Goal: Task Accomplishment & Management: Manage account settings

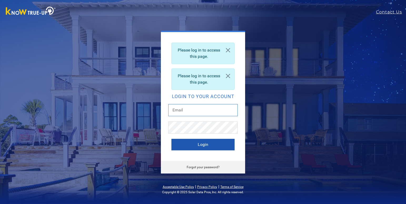
type input "mjharris1334@gmail.com"
click at [185, 146] on button "Login" at bounding box center [202, 145] width 63 height 12
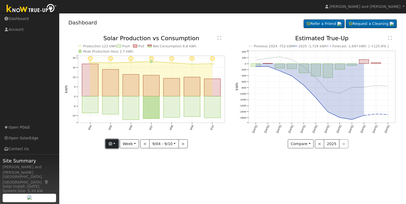
click at [112, 144] on icon "button" at bounding box center [110, 144] width 4 height 4
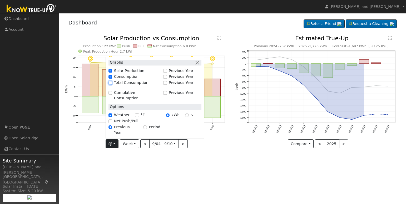
click at [112, 85] on input "Total Consumption" at bounding box center [110, 83] width 4 height 4
checkbox input "true"
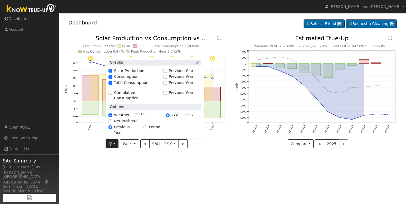
click at [113, 101] on div "Cumulative Consumption" at bounding box center [134, 95] width 52 height 11
click at [112, 95] on input "Cumulative Consumption" at bounding box center [110, 93] width 4 height 4
checkbox input "true"
checkbox input "false"
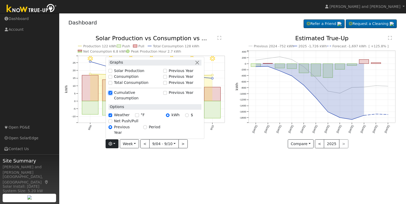
checkbox input "false"
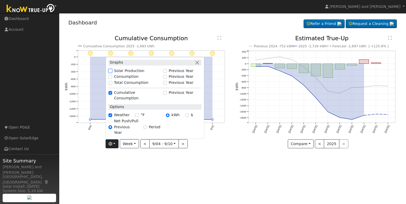
click at [112, 73] on input "Solar Production" at bounding box center [110, 71] width 4 height 4
checkbox input "true"
checkbox input "false"
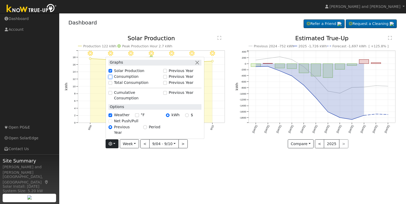
click at [112, 79] on input "Consumption" at bounding box center [110, 77] width 4 height 4
checkbox input "true"
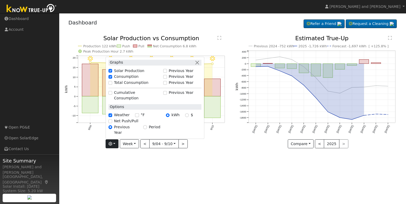
click at [112, 86] on div "Total Consumption" at bounding box center [134, 83] width 52 height 6
click at [110, 123] on input "Net Push/Pull" at bounding box center [110, 121] width 4 height 4
checkbox input "true"
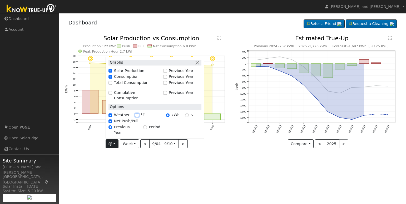
click at [137, 117] on input "°F" at bounding box center [137, 115] width 4 height 4
checkbox input "true"
click at [132, 153] on div "9/10 - Clear 82° 9/09 - Clear 85° 9/08 - Clear 89° 9/07 - Clear 89° 9/06 - Clea…" at bounding box center [147, 96] width 171 height 121
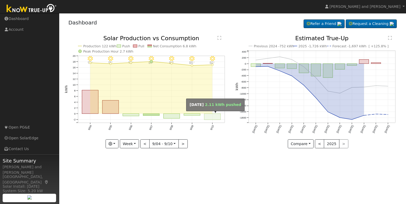
click at [212, 116] on rect "onclick=""" at bounding box center [212, 117] width 16 height 6
type input "[DATE]"
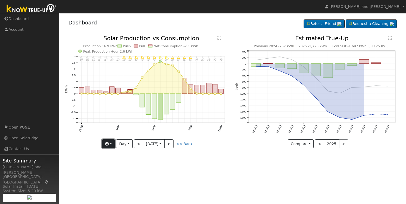
click at [108, 145] on icon "button" at bounding box center [107, 144] width 4 height 4
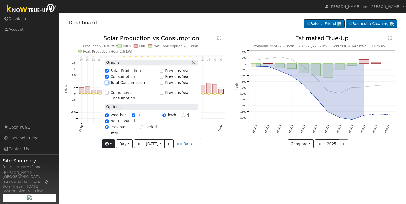
click at [107, 85] on input "Total Consumption" at bounding box center [107, 83] width 4 height 4
checkbox input "true"
click at [164, 155] on div "11PM - Clear 70° 10PM - Clear 71° 9PM - MostlyClear 74° 8PM - Clear 75° 7PM - C…" at bounding box center [147, 96] width 171 height 121
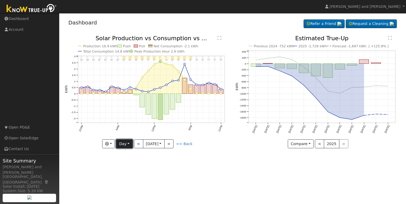
click at [125, 146] on button "Day" at bounding box center [124, 143] width 16 height 9
click at [127, 161] on link "Week" at bounding box center [134, 161] width 37 height 7
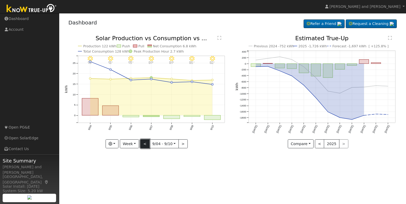
click at [144, 145] on button "<" at bounding box center [144, 143] width 9 height 9
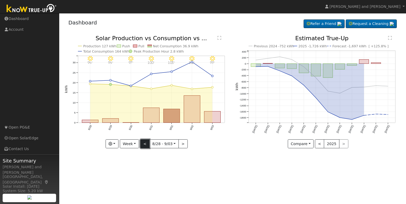
click at [145, 144] on button "<" at bounding box center [144, 143] width 9 height 9
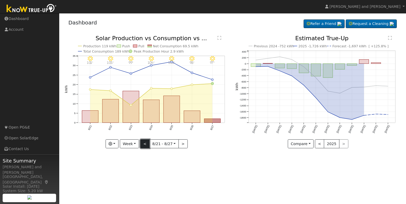
click at [145, 144] on button "<" at bounding box center [144, 143] width 9 height 9
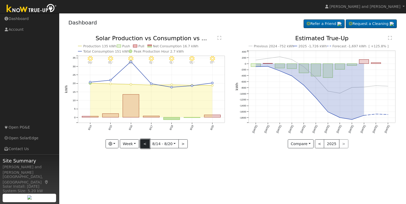
click at [145, 144] on button "<" at bounding box center [144, 143] width 9 height 9
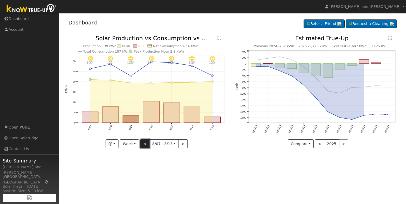
click at [145, 144] on button "<" at bounding box center [144, 143] width 9 height 9
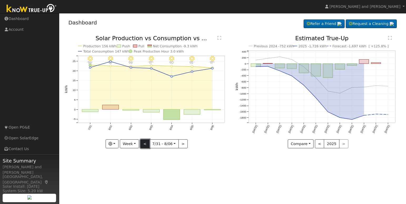
click at [145, 144] on button "<" at bounding box center [144, 143] width 9 height 9
type input "[DATE]"
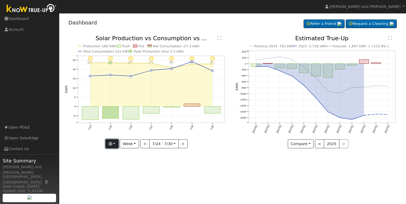
click at [114, 145] on button "button" at bounding box center [111, 143] width 13 height 9
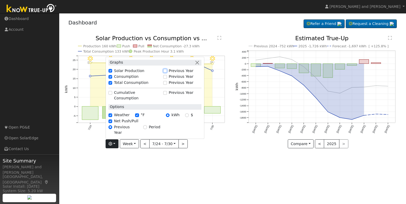
click at [166, 73] on input "Previous Year" at bounding box center [165, 71] width 4 height 4
checkbox input "true"
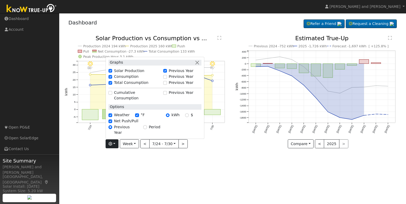
click at [173, 160] on div "User Profile First name Last name Email Email Notifications No Emails No Emails…" at bounding box center [232, 108] width 346 height 191
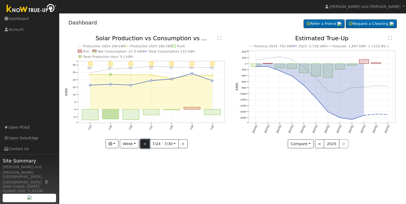
click at [147, 143] on button "<" at bounding box center [144, 143] width 9 height 9
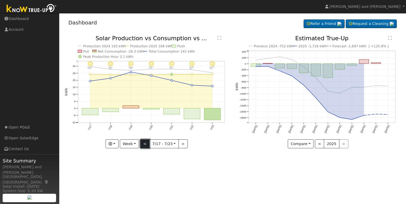
click at [147, 143] on button "<" at bounding box center [144, 143] width 9 height 9
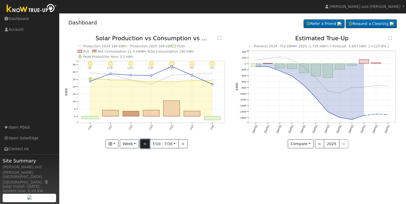
click at [147, 143] on button "<" at bounding box center [144, 143] width 9 height 9
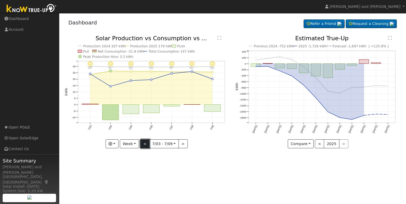
click at [147, 143] on button "<" at bounding box center [144, 143] width 9 height 9
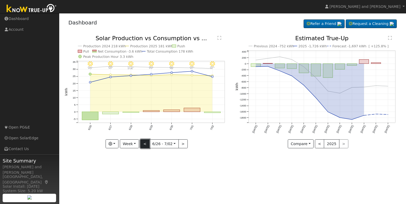
click at [147, 143] on button "<" at bounding box center [144, 143] width 9 height 9
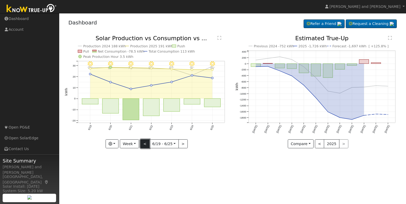
click at [147, 143] on button "<" at bounding box center [144, 143] width 9 height 9
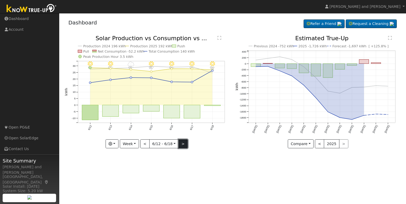
click at [181, 143] on button ">" at bounding box center [182, 143] width 9 height 9
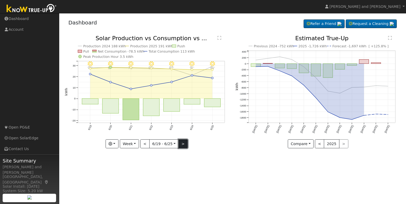
click at [181, 143] on button ">" at bounding box center [182, 143] width 9 height 9
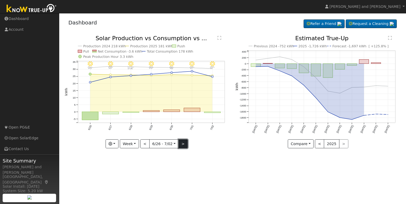
click at [181, 143] on button ">" at bounding box center [182, 143] width 9 height 9
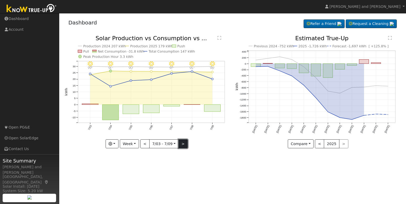
click at [181, 143] on button ">" at bounding box center [182, 143] width 9 height 9
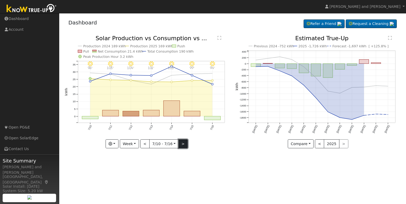
click at [181, 143] on button ">" at bounding box center [182, 143] width 9 height 9
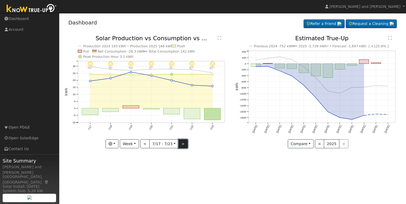
click at [181, 143] on button ">" at bounding box center [182, 143] width 9 height 9
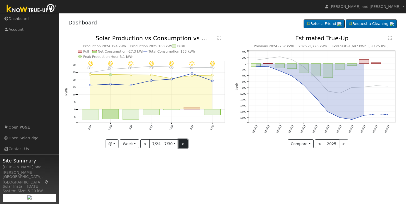
click at [181, 143] on button ">" at bounding box center [182, 143] width 9 height 9
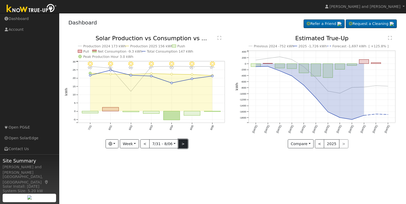
click at [181, 143] on button ">" at bounding box center [182, 143] width 9 height 9
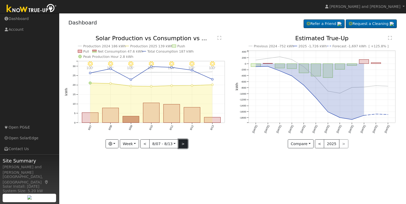
click at [181, 143] on button ">" at bounding box center [182, 143] width 9 height 9
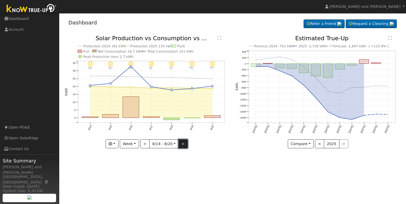
click at [181, 143] on button ">" at bounding box center [182, 143] width 9 height 9
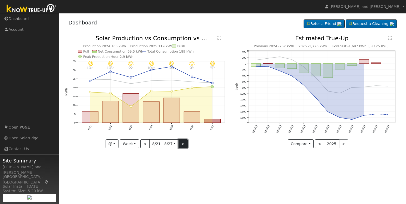
click at [181, 143] on button ">" at bounding box center [182, 143] width 9 height 9
type input "[DATE]"
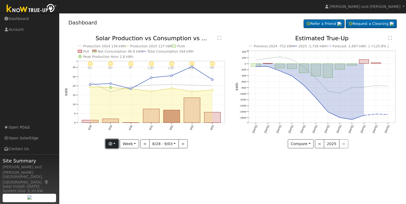
click at [114, 144] on button "button" at bounding box center [111, 143] width 13 height 9
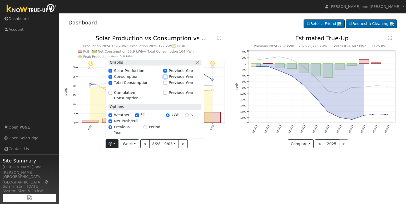
click at [166, 79] on input "Previous Year" at bounding box center [165, 77] width 4 height 4
checkbox input "true"
checkbox input "false"
click at [148, 163] on div "User Profile First name Last name Email Email Notifications No Emails No Emails…" at bounding box center [232, 108] width 346 height 191
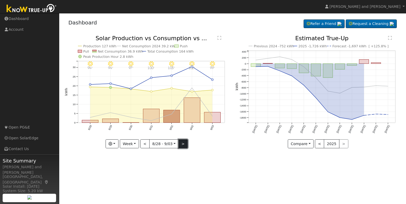
click at [181, 142] on button ">" at bounding box center [182, 143] width 9 height 9
type input "[DATE]"
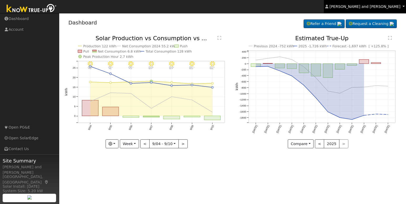
click at [396, 6] on span "[PERSON_NAME] and [PERSON_NAME]" at bounding box center [364, 6] width 71 height 4
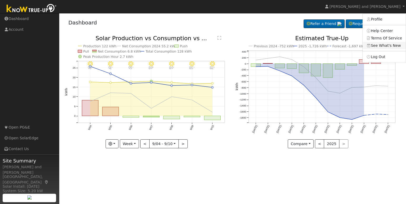
click at [382, 47] on link "See What's New" at bounding box center [383, 45] width 43 height 7
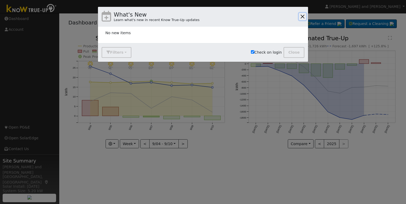
click at [301, 14] on button "button" at bounding box center [302, 16] width 7 height 7
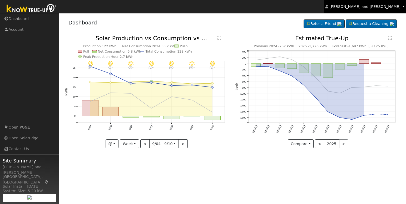
click at [394, 6] on span "[PERSON_NAME] and [PERSON_NAME]" at bounding box center [364, 6] width 71 height 4
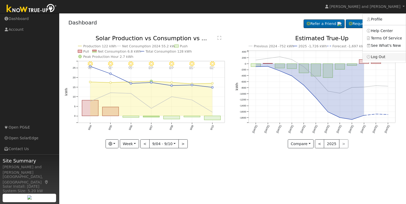
click at [380, 58] on link "Log Out" at bounding box center [383, 56] width 43 height 7
